Goal: Task Accomplishment & Management: Use online tool/utility

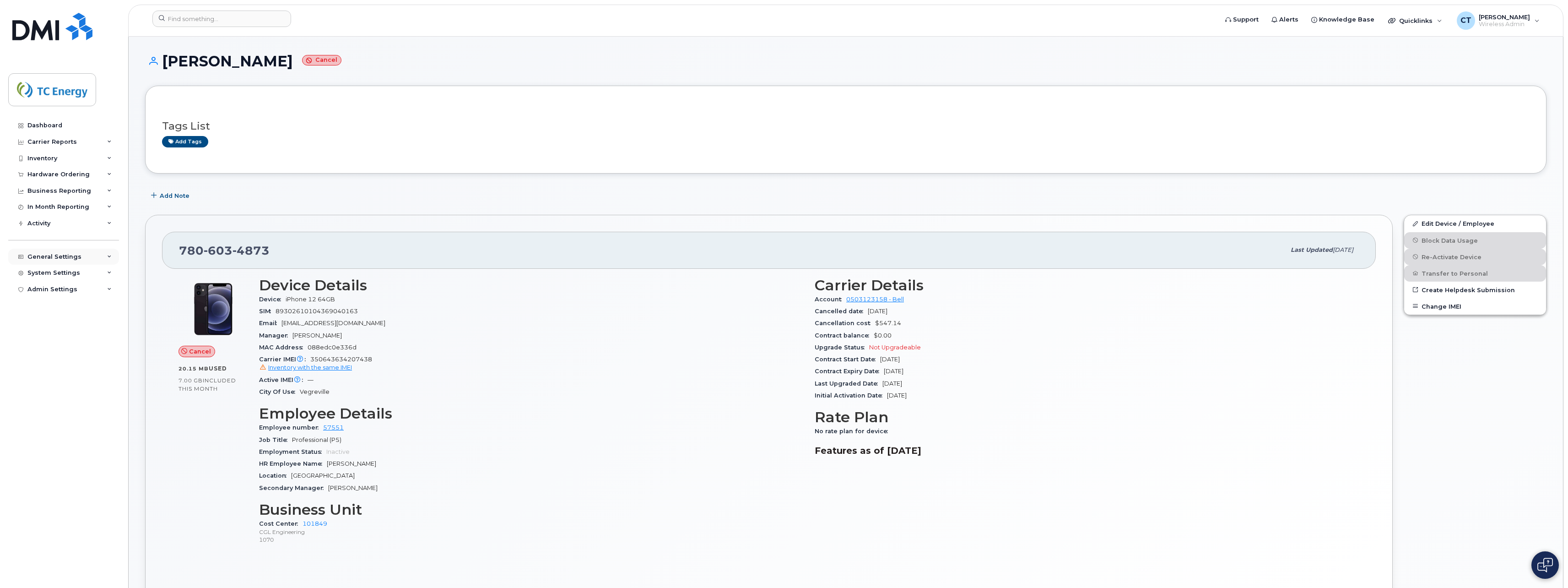
scroll to position [590, 0]
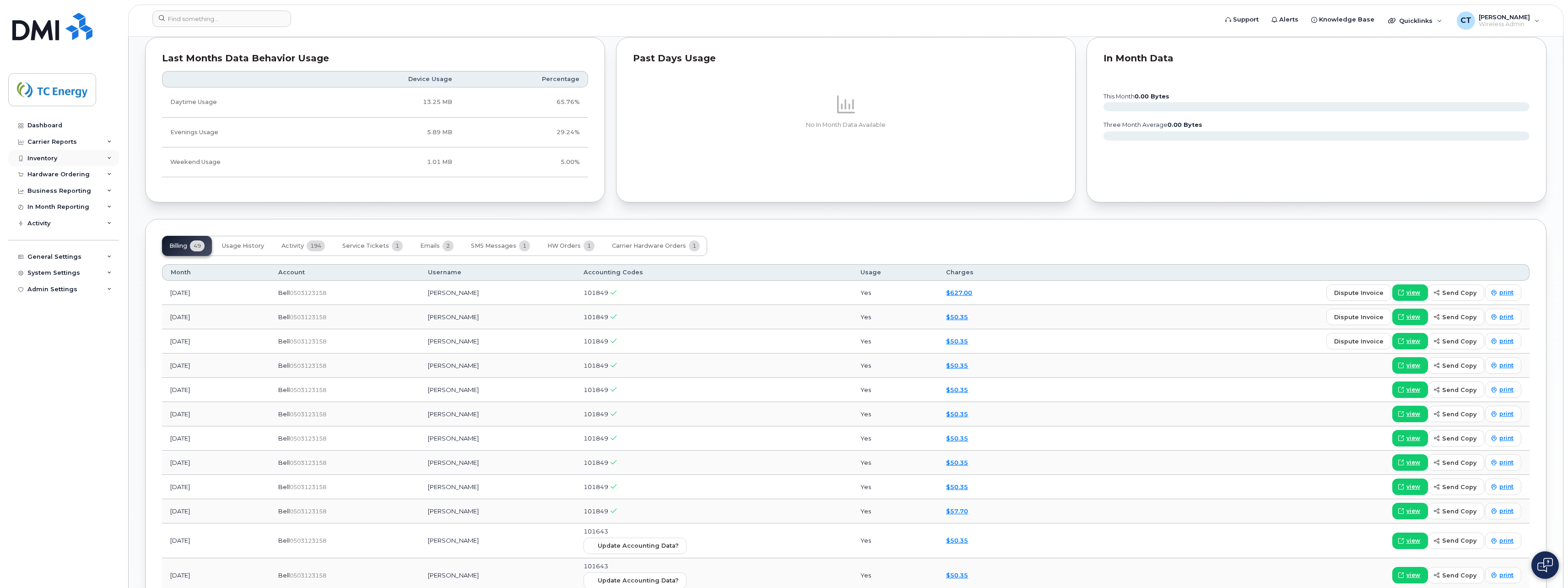
click at [71, 157] on div "Inventory" at bounding box center [64, 158] width 111 height 17
click at [56, 173] on div "Mobility Devices" at bounding box center [58, 174] width 52 height 8
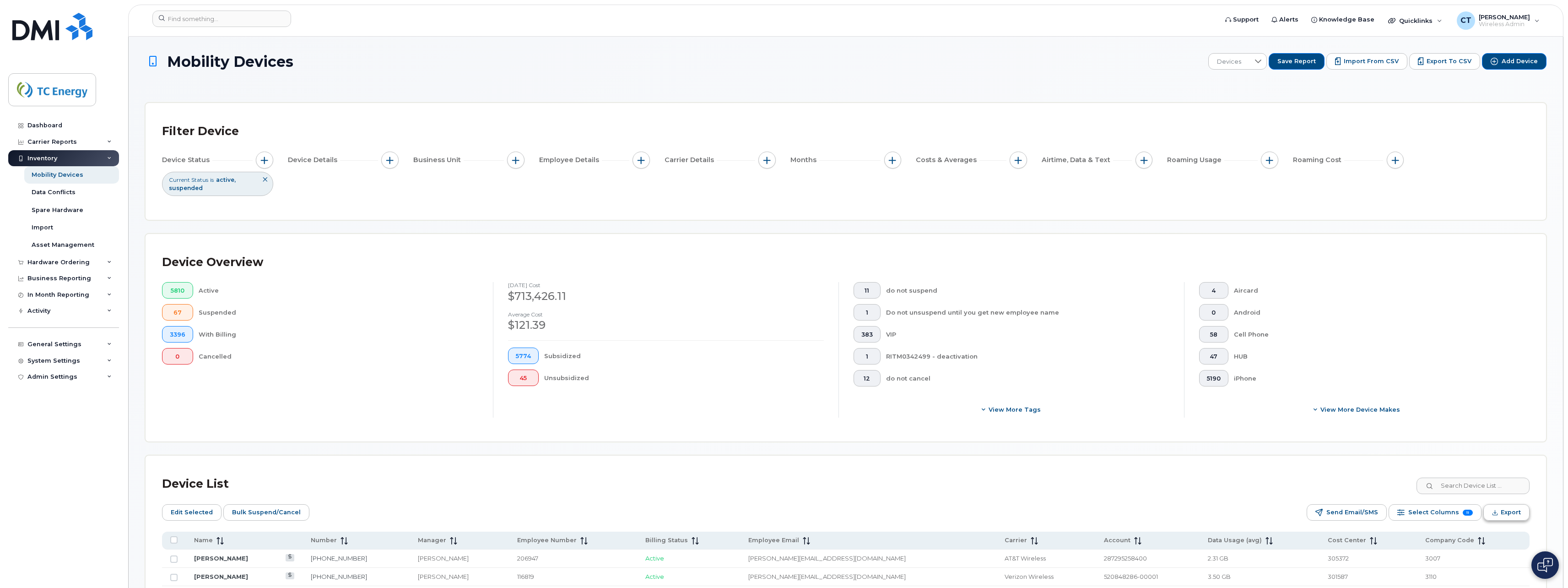
click at [1503, 513] on span "Export" at bounding box center [1510, 512] width 20 height 14
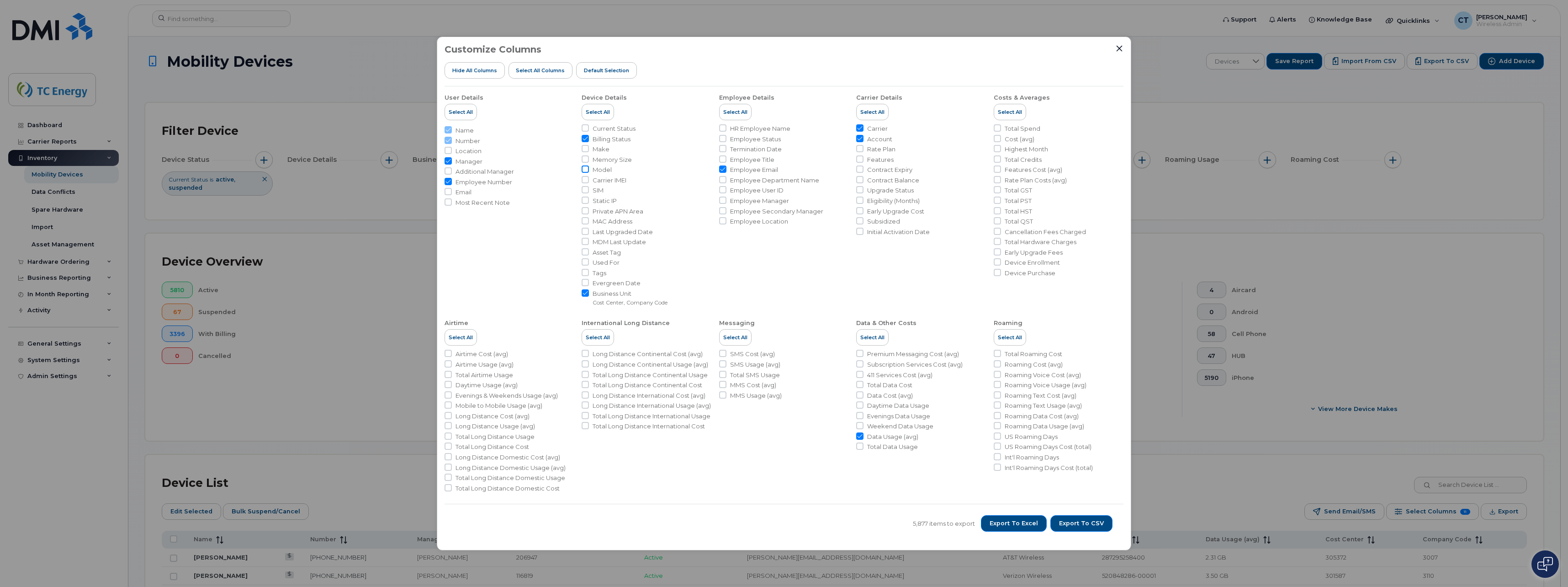
click at [588, 168] on input "Model" at bounding box center [585, 169] width 8 height 8
checkbox input "true"
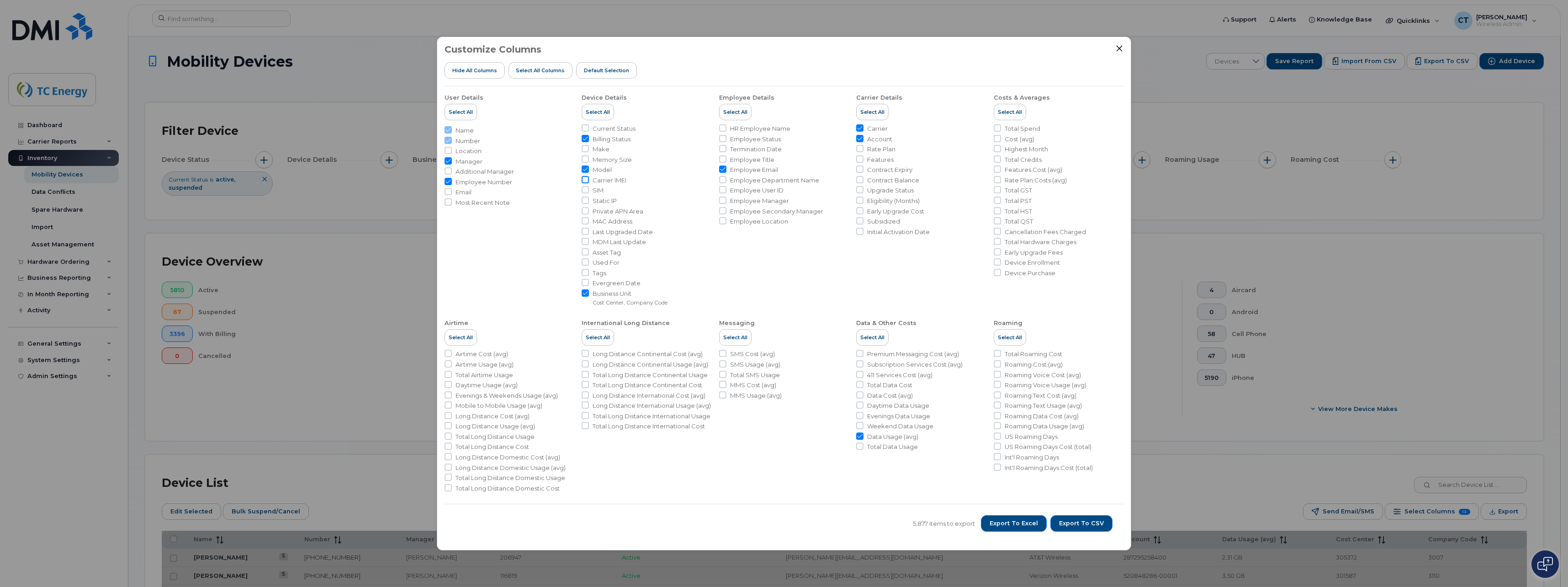
click at [582, 181] on input "Carrier IMEI" at bounding box center [585, 180] width 8 height 8
checkbox input "true"
click at [585, 128] on input "Current Status" at bounding box center [585, 128] width 8 height 8
checkbox input "true"
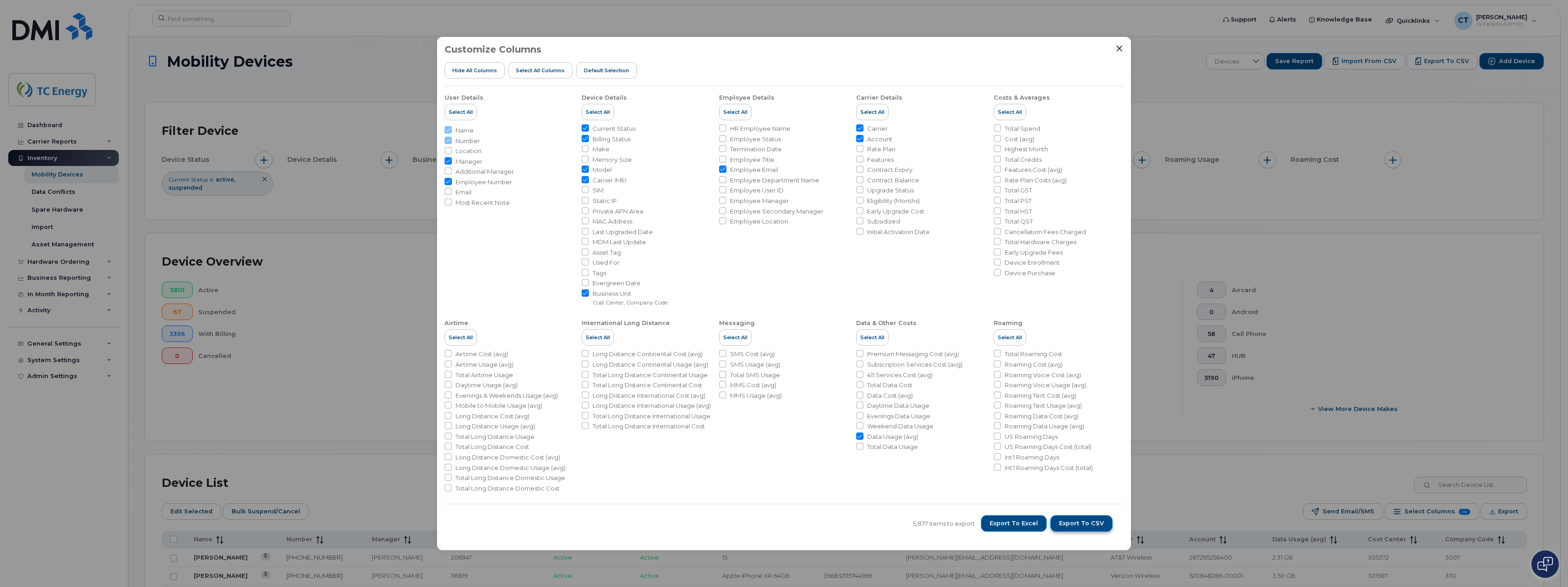
click at [1065, 522] on span "Export to CSV" at bounding box center [1081, 523] width 45 height 8
click at [1120, 49] on icon "Close" at bounding box center [1119, 49] width 8 height 8
